Goal: Information Seeking & Learning: Find specific page/section

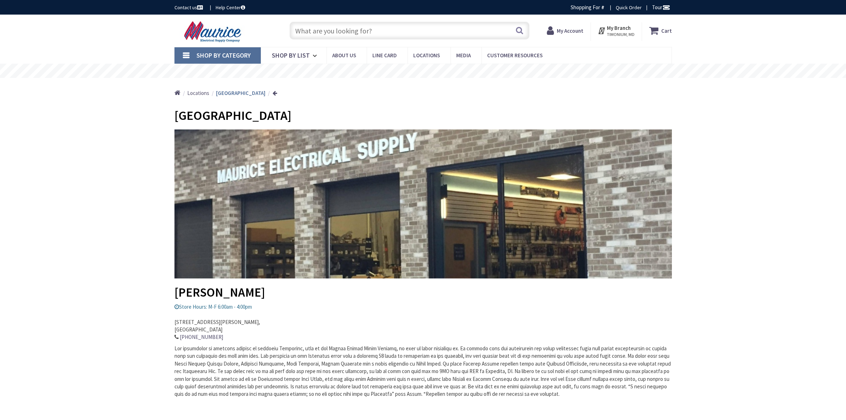
type input "Knottwood [PERSON_NAME], MD 21012, [GEOGRAPHIC_DATA]"
click at [452, 31] on input "text" at bounding box center [410, 31] width 240 height 18
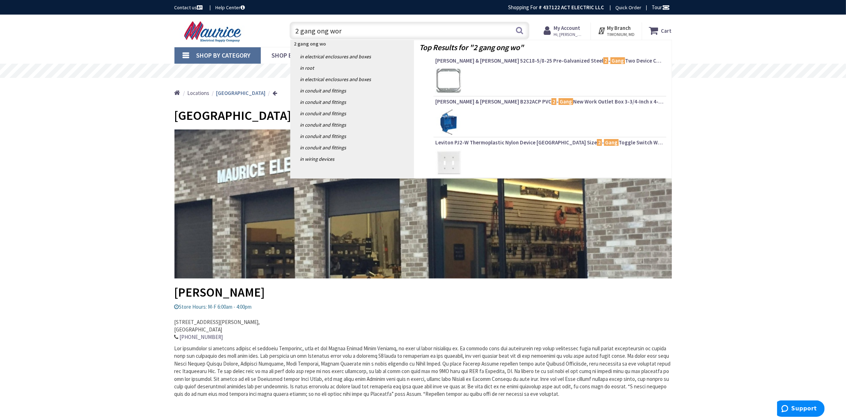
type input "2 gang ong work"
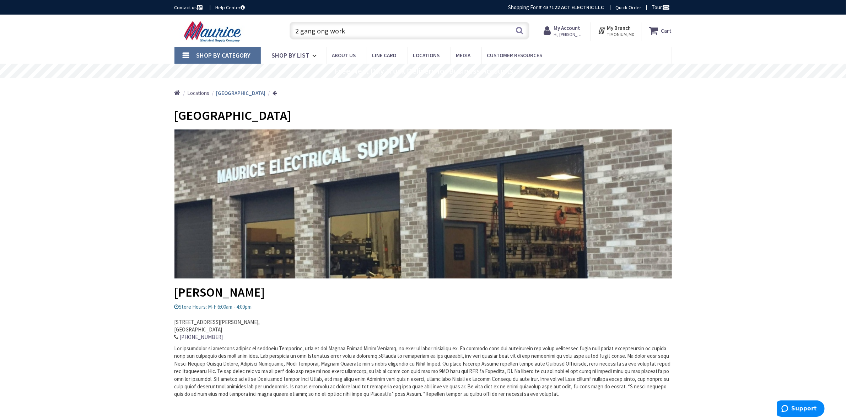
click at [330, 29] on input "2 gang ong work" at bounding box center [410, 31] width 240 height 18
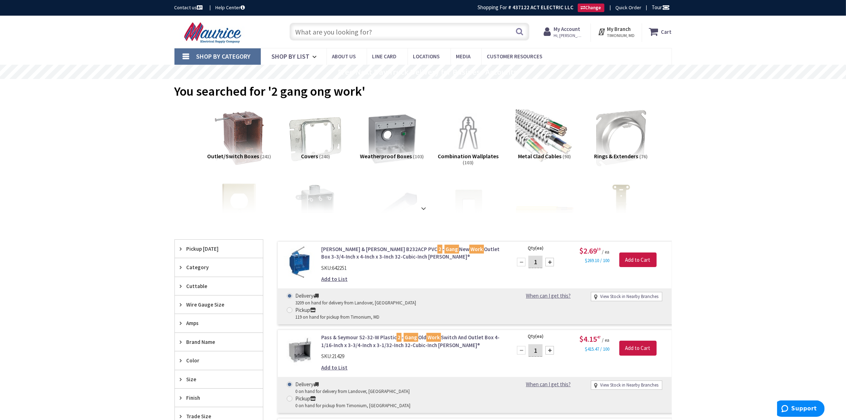
drag, startPoint x: 313, startPoint y: 43, endPoint x: 210, endPoint y: 54, distance: 103.3
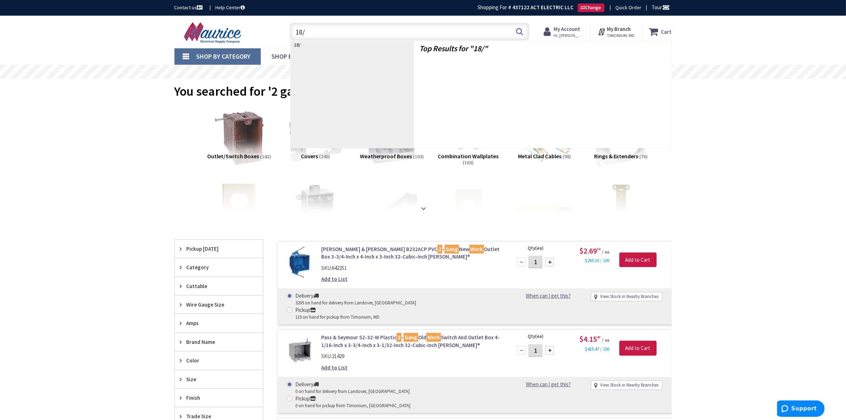
type input "18/2"
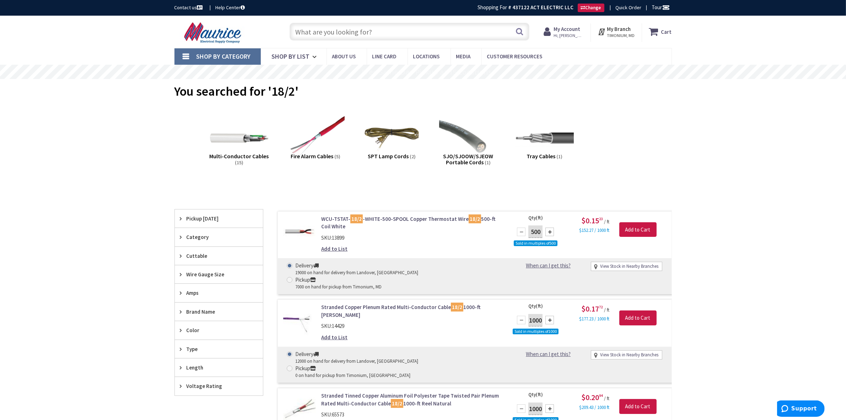
click at [331, 33] on input "text" at bounding box center [410, 32] width 240 height 18
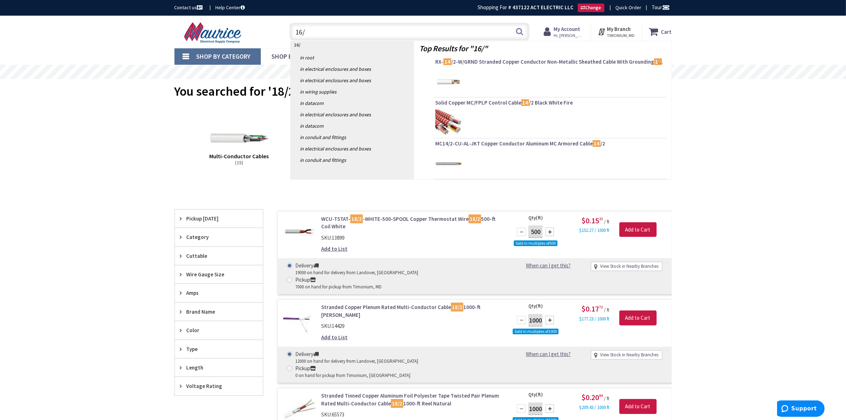
type input "16/2"
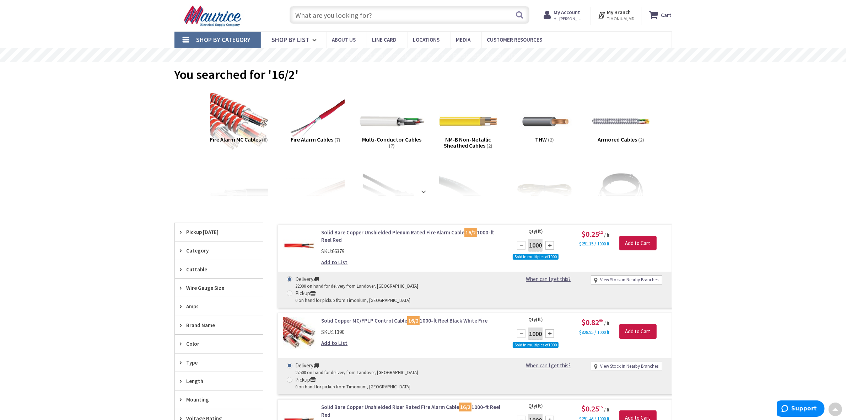
scroll to position [1, 0]
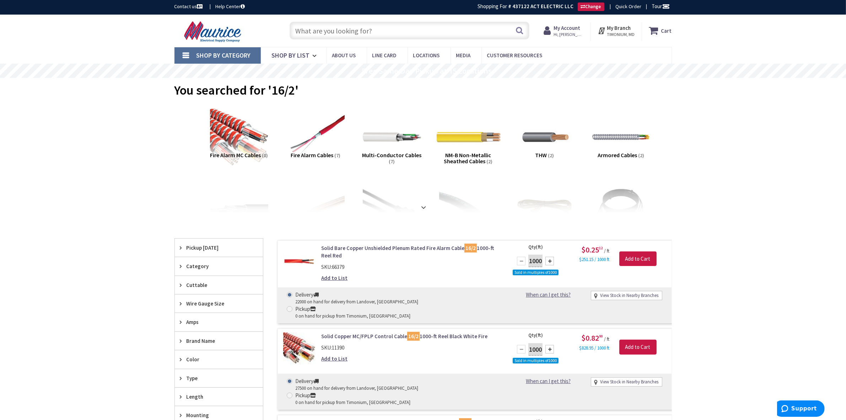
click at [453, 143] on img at bounding box center [468, 137] width 64 height 64
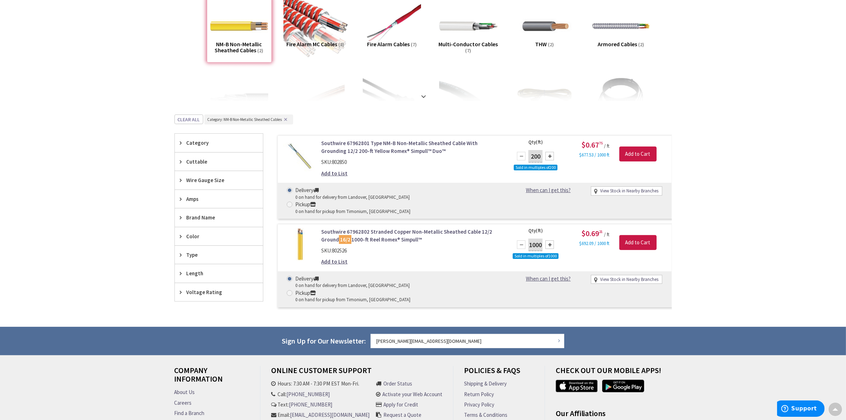
scroll to position [0, 0]
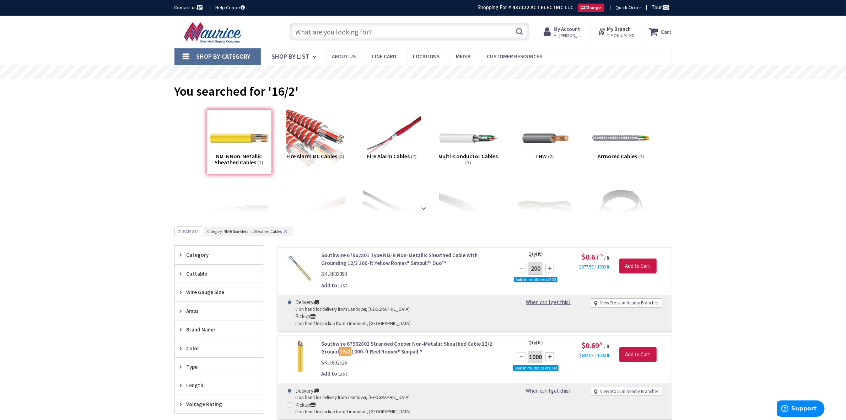
click at [357, 31] on input "text" at bounding box center [410, 32] width 240 height 18
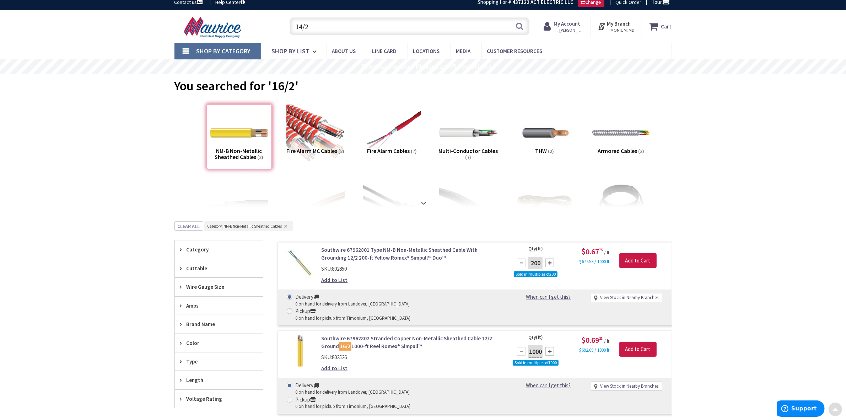
scroll to position [1, 0]
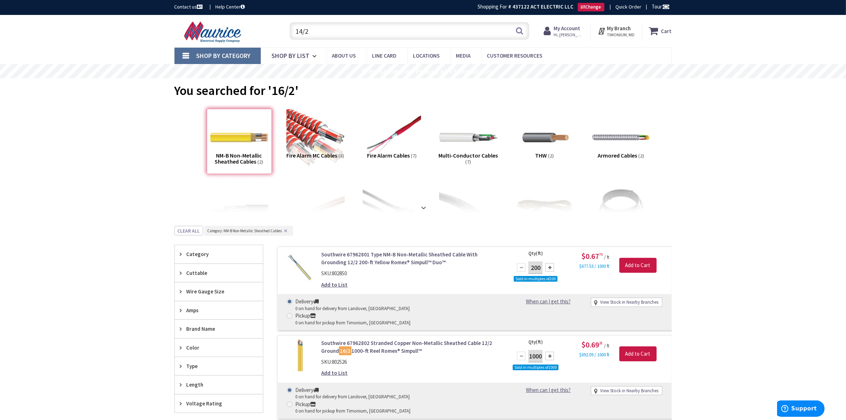
click at [358, 32] on input "14/2" at bounding box center [410, 31] width 240 height 18
type input "14/2"
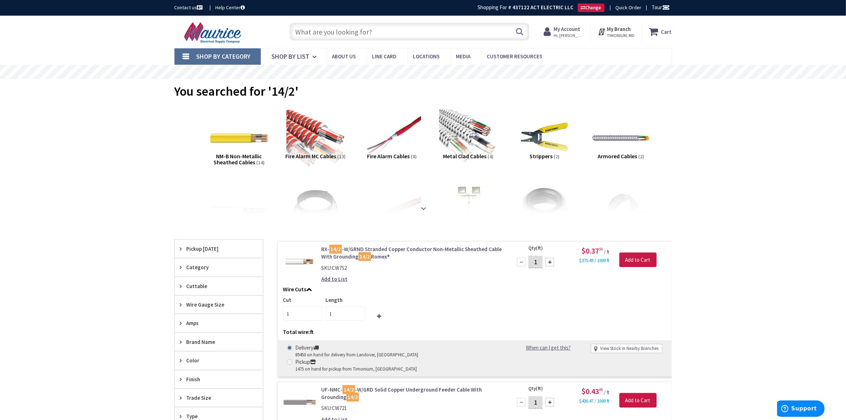
click at [304, 31] on input "text" at bounding box center [410, 32] width 240 height 18
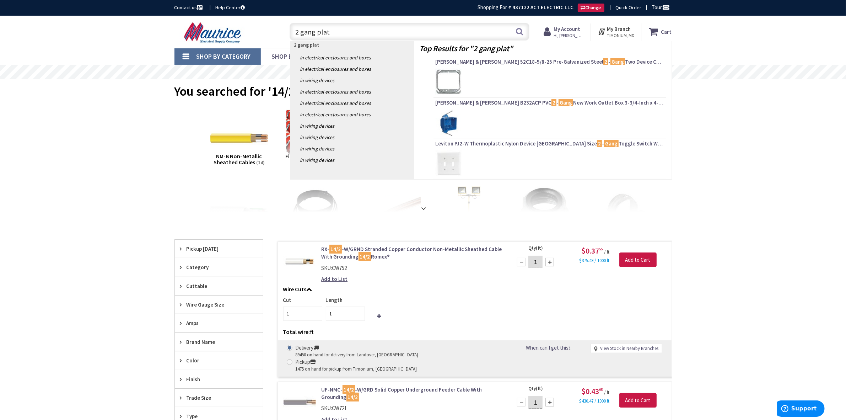
type input "2 gang plate"
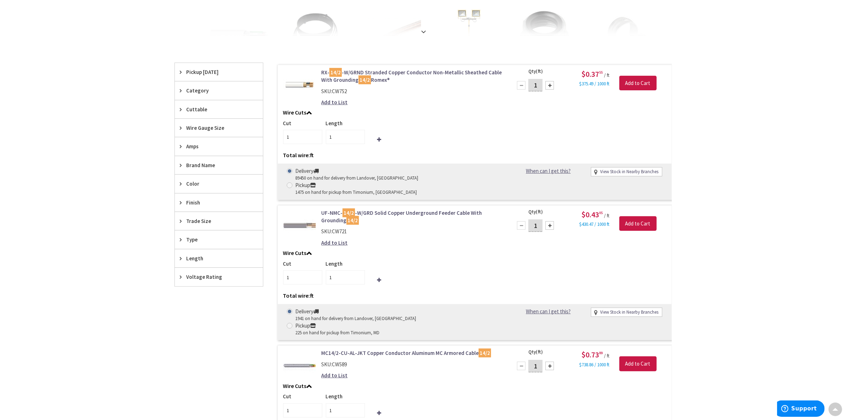
scroll to position [178, 0]
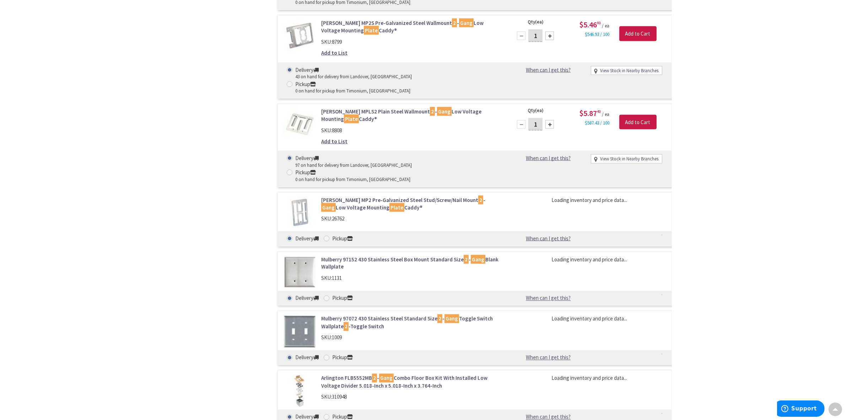
scroll to position [1245, 0]
